Goal: Task Accomplishment & Management: Manage account settings

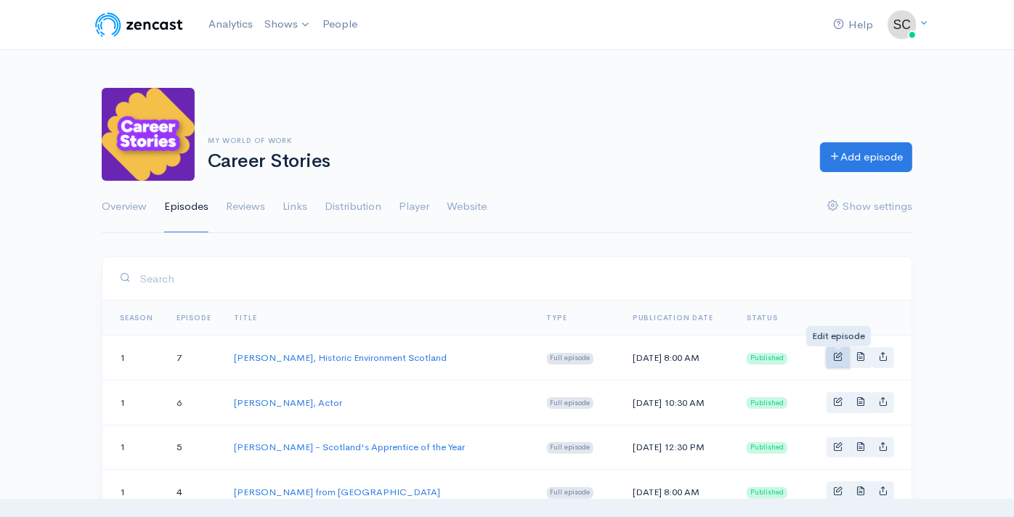
click at [841, 359] on span "Basic example" at bounding box center [837, 356] width 9 height 9
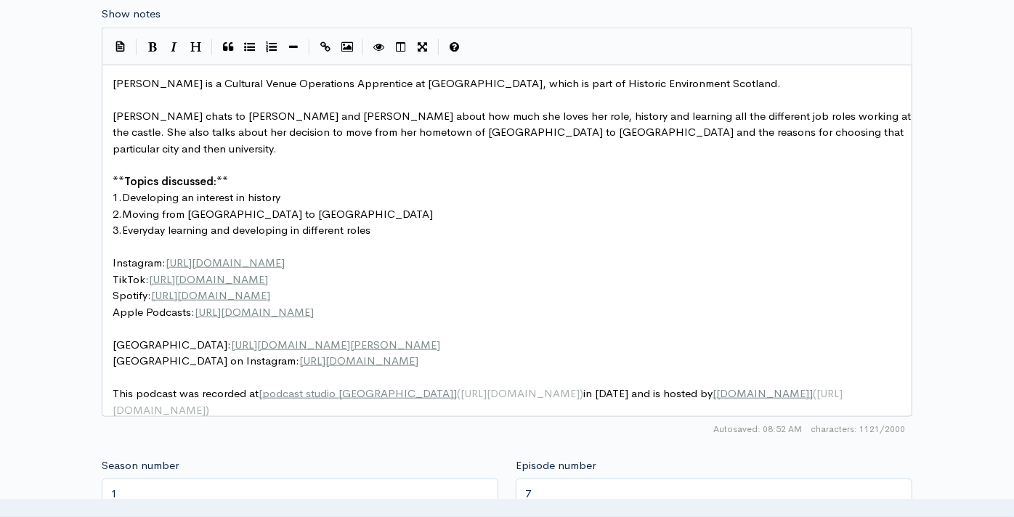
scroll to position [887, 0]
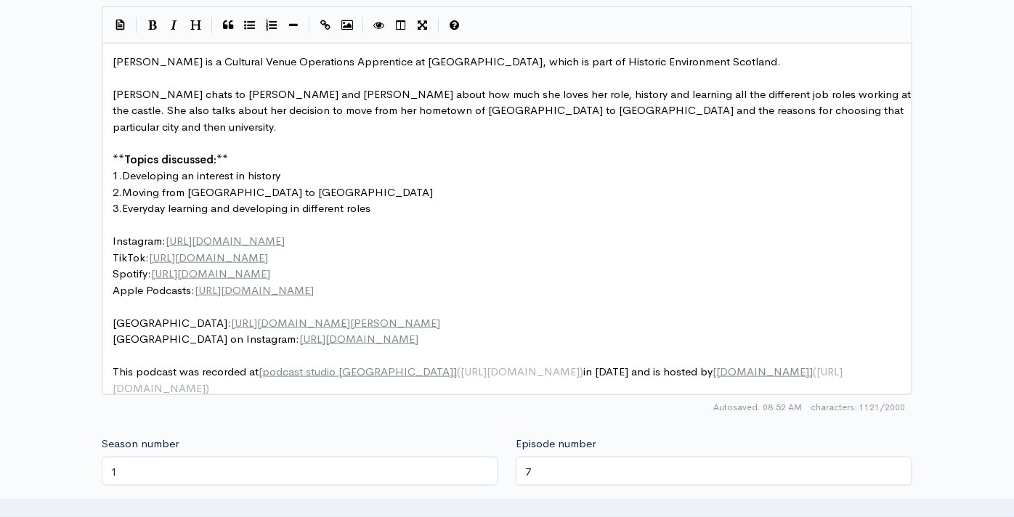
click at [658, 365] on span "This podcast was recorded at [ podcast studio [GEOGRAPHIC_DATA] ] ( [URL][DOMAI…" at bounding box center [478, 380] width 730 height 31
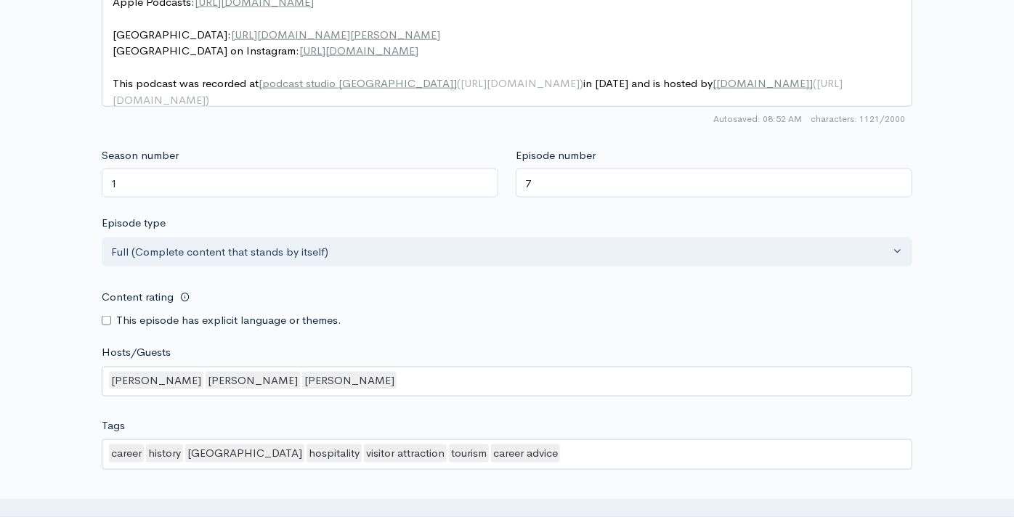
scroll to position [1371, 0]
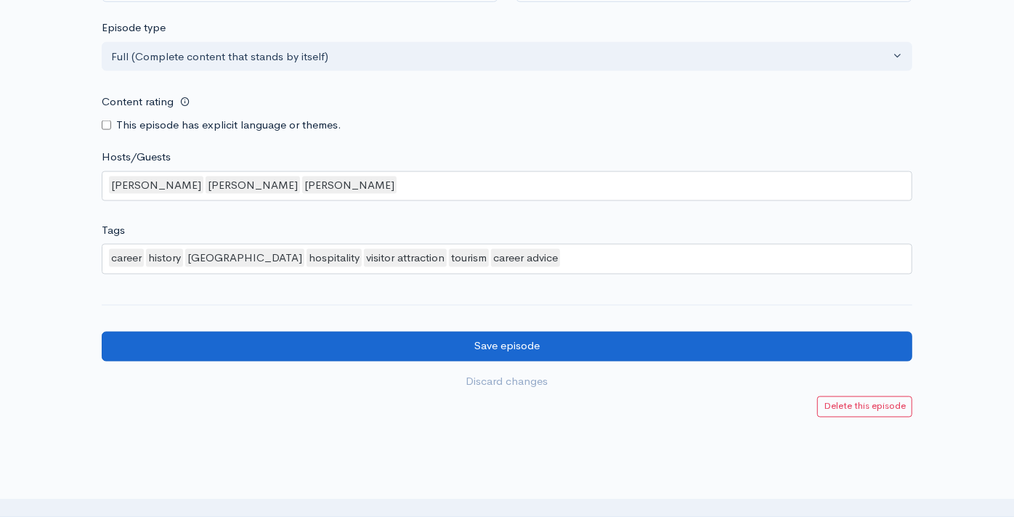
type textarea "5"
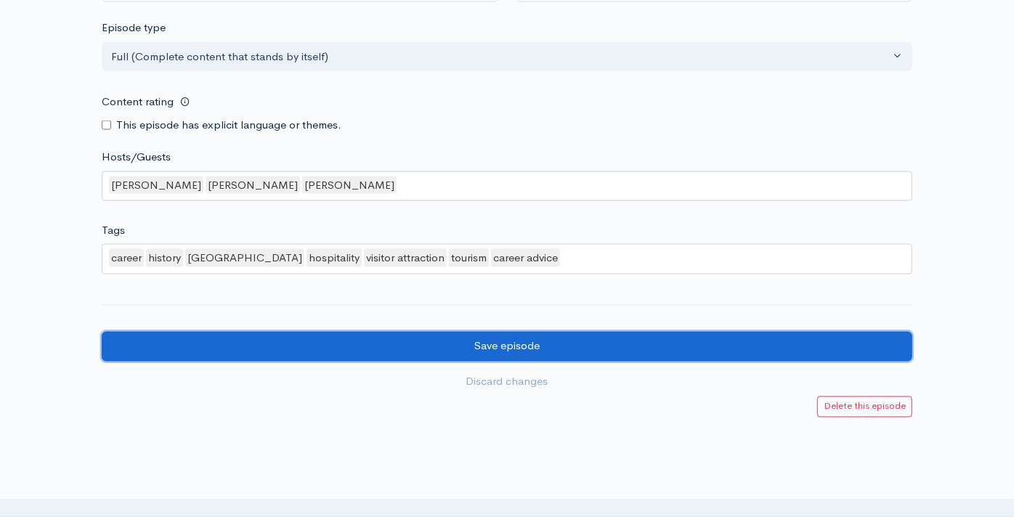
click at [421, 337] on input "Save episode" at bounding box center [507, 347] width 811 height 30
